Goal: Task Accomplishment & Management: Use online tool/utility

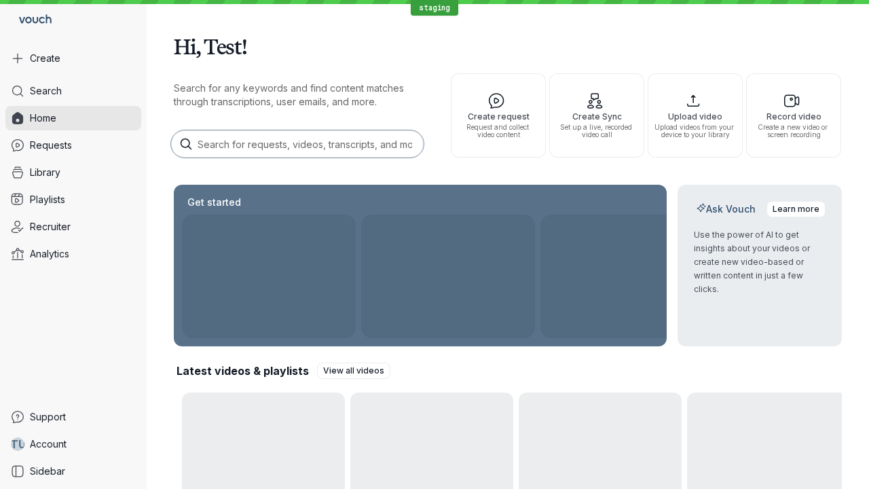
click at [73, 58] on button "Create" at bounding box center [73, 58] width 136 height 24
